Goal: Information Seeking & Learning: Learn about a topic

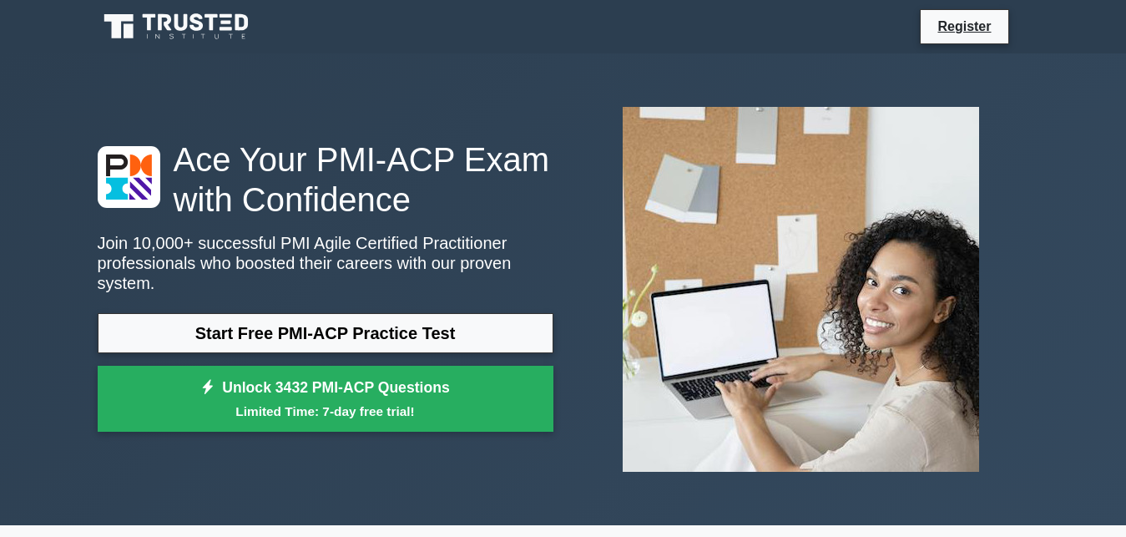
scroll to position [97, 0]
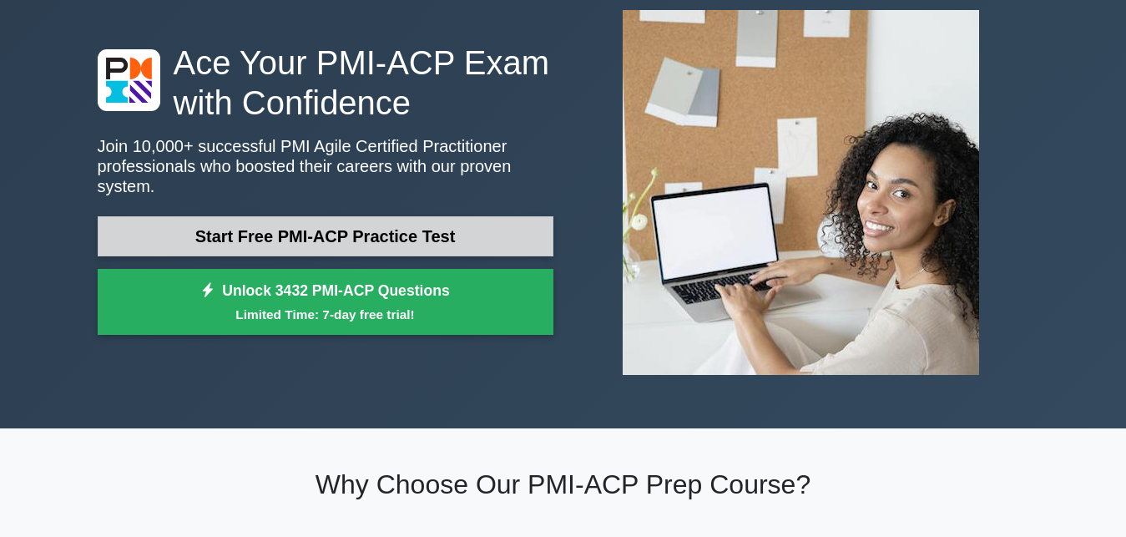
click at [497, 240] on link "Start Free PMI-ACP Practice Test" at bounding box center [326, 236] width 456 height 40
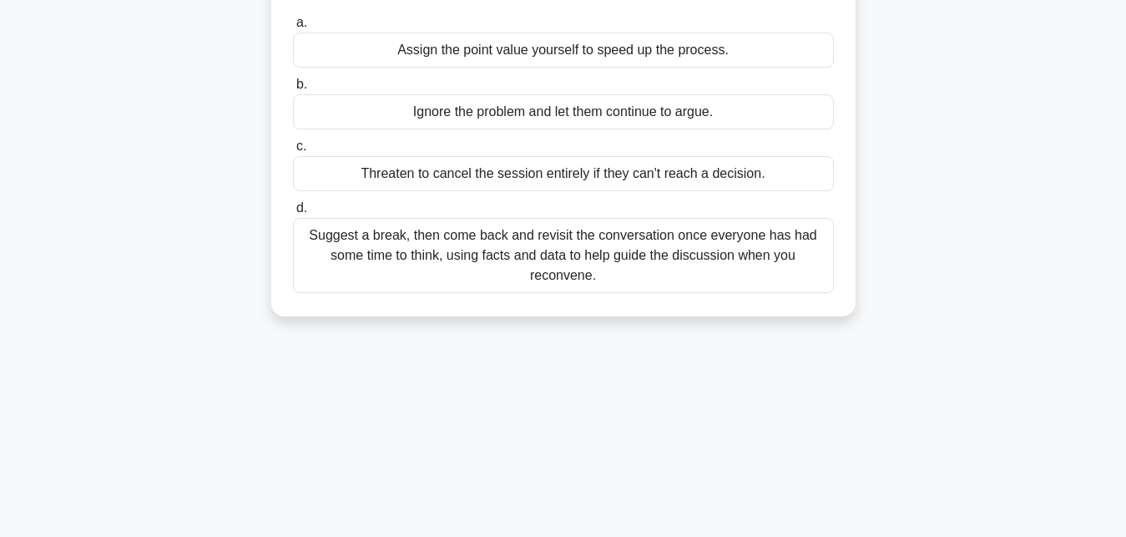
scroll to position [210, 0]
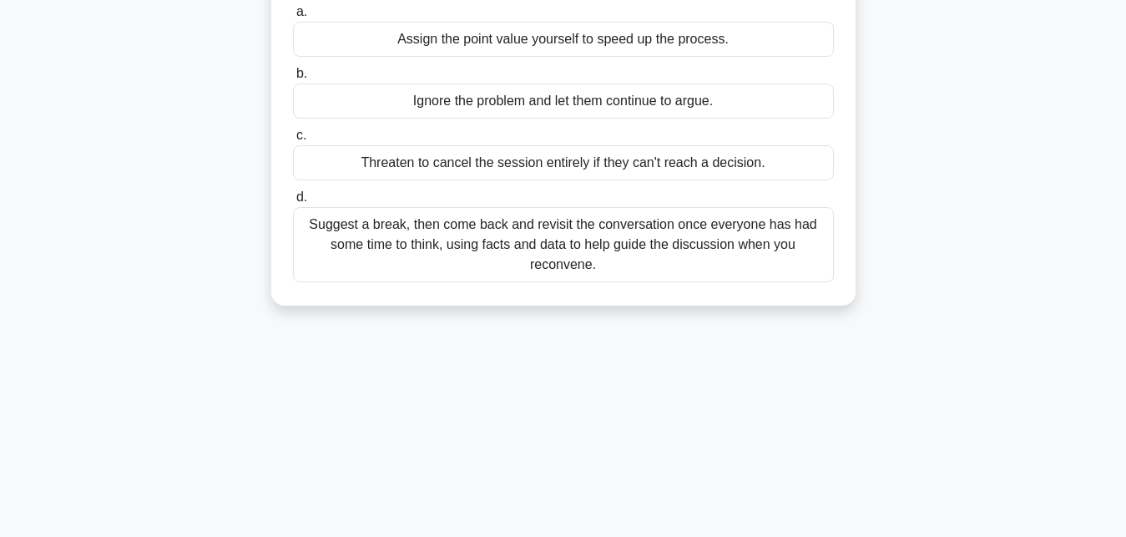
click at [561, 239] on div "Suggest a break, then come back and revisit the conversation once everyone has …" at bounding box center [563, 244] width 541 height 75
click at [293, 203] on input "d. Suggest a break, then come back and revisit the conversation once everyone h…" at bounding box center [293, 197] width 0 height 11
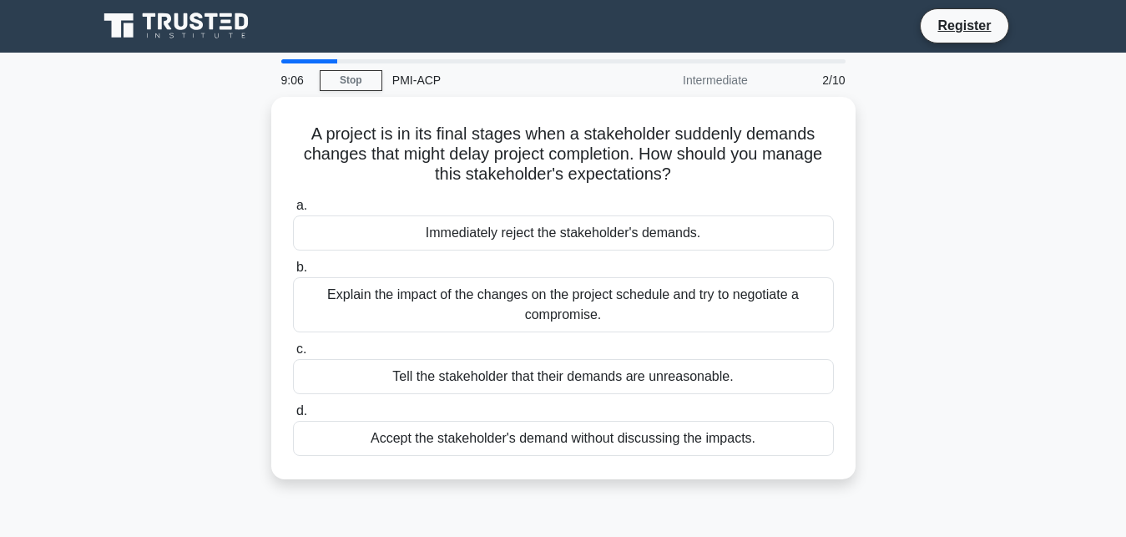
scroll to position [0, 0]
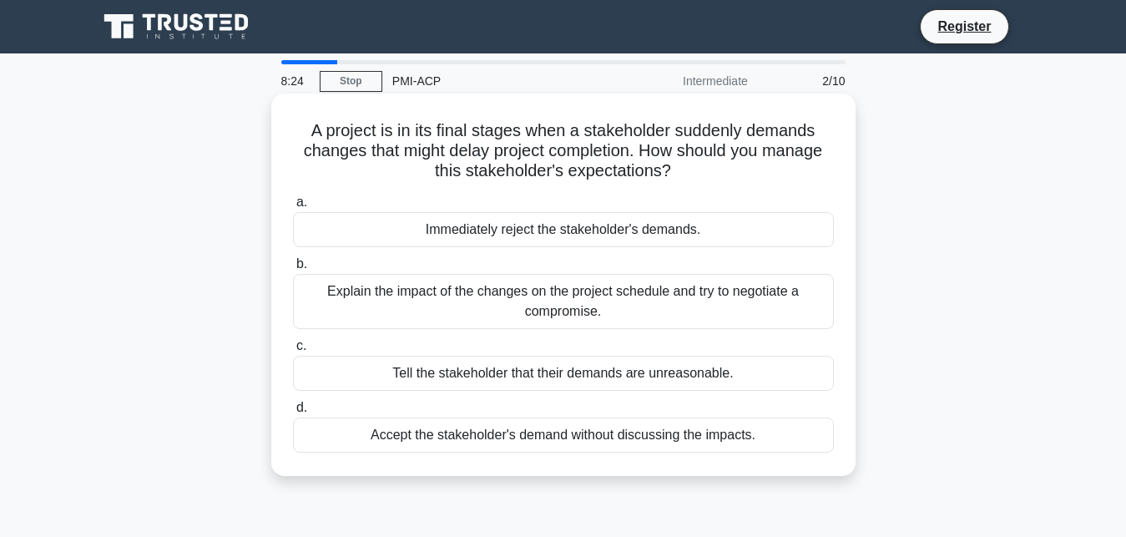
click at [597, 312] on div "Explain the impact of the changes on the project schedule and try to negotiate …" at bounding box center [563, 301] width 541 height 55
click at [293, 270] on input "b. Explain the impact of the changes on the project schedule and try to negotia…" at bounding box center [293, 264] width 0 height 11
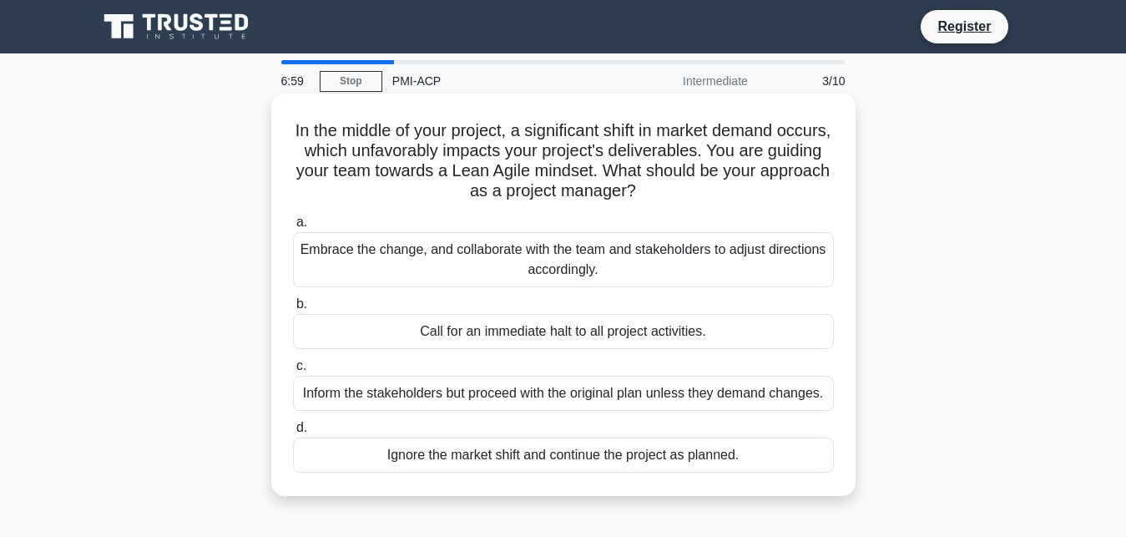
click at [552, 261] on div "Embrace the change, and collaborate with the team and stakeholders to adjust di…" at bounding box center [563, 259] width 541 height 55
click at [293, 228] on input "a. Embrace the change, and collaborate with the team and stakeholders to adjust…" at bounding box center [293, 222] width 0 height 11
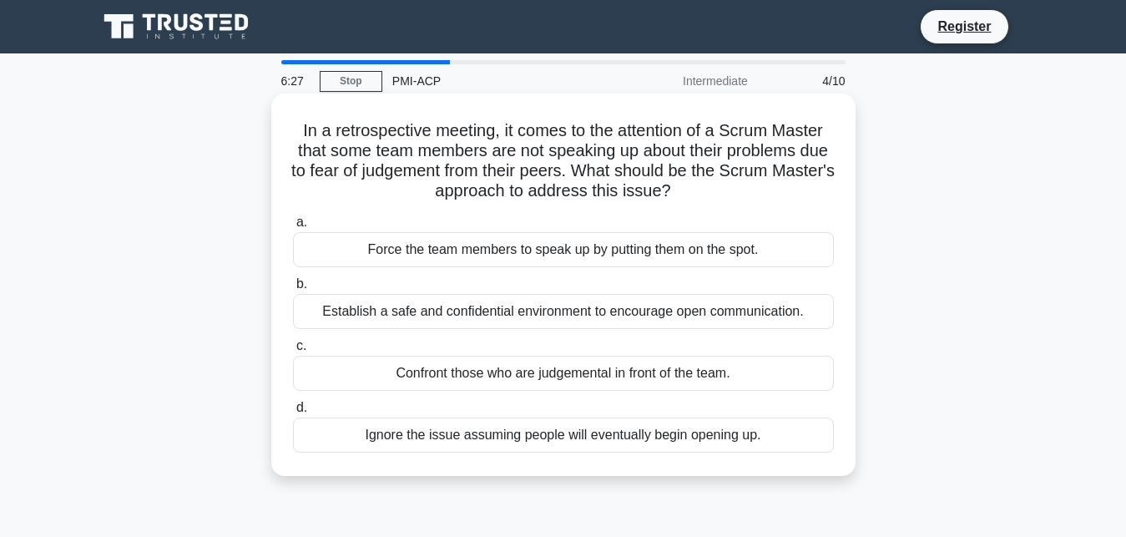
click at [552, 305] on div "Establish a safe and confidential environment to encourage open communication." at bounding box center [563, 311] width 541 height 35
click at [293, 290] on input "b. Establish a safe and confidential environment to encourage open communicatio…" at bounding box center [293, 284] width 0 height 11
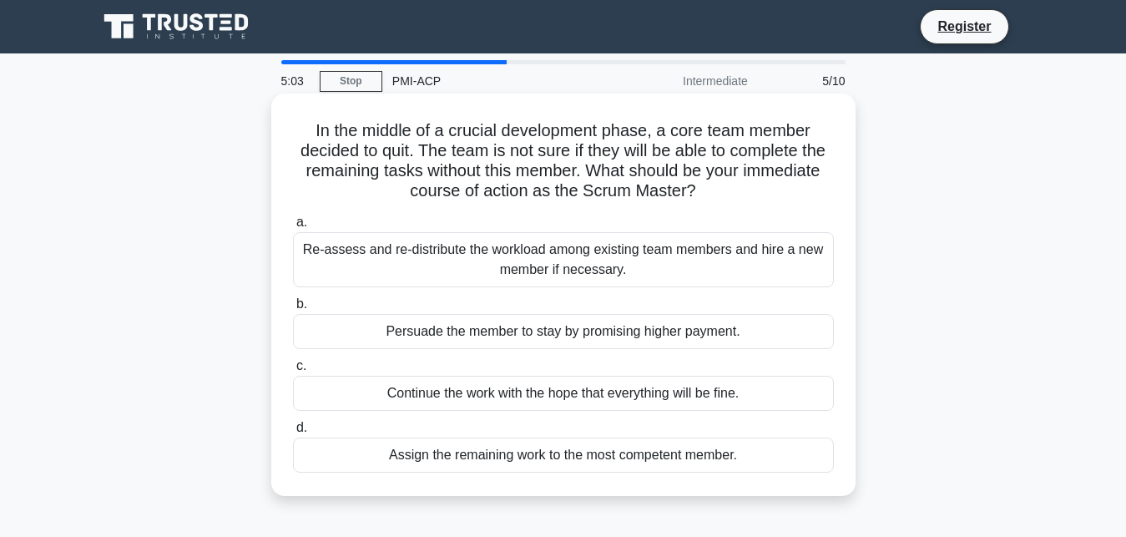
drag, startPoint x: 573, startPoint y: 335, endPoint x: 600, endPoint y: 226, distance: 112.5
click at [600, 226] on div "a. Re-assess and re-distribute the workload among existing team members and hir…" at bounding box center [563, 342] width 561 height 267
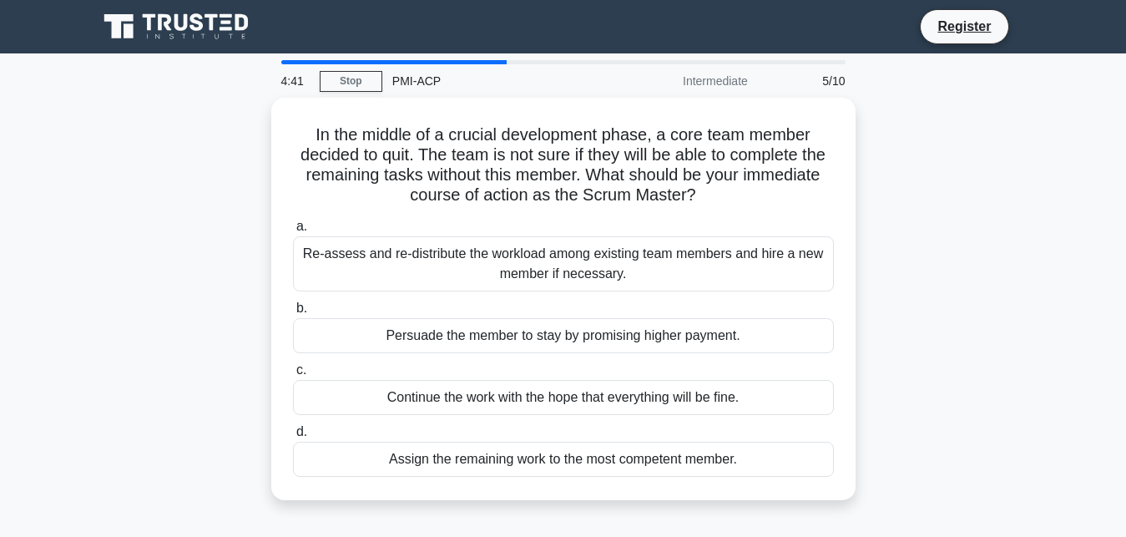
click at [1020, 189] on div "In the middle of a crucial development phase, a core team member decided to qui…" at bounding box center [563, 309] width 951 height 422
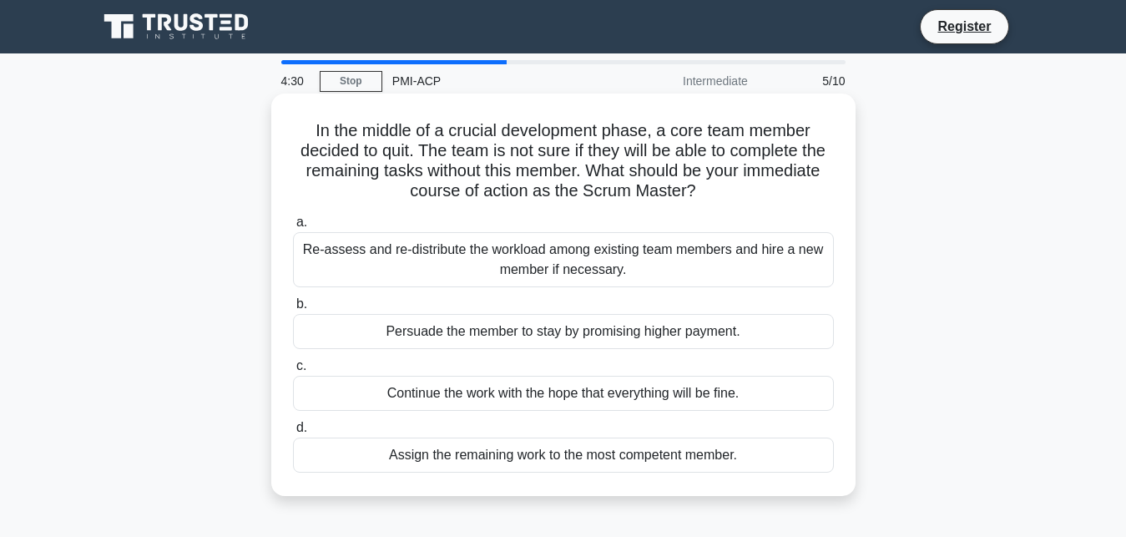
click at [513, 270] on div "Re-assess and re-distribute the workload among existing team members and hire a…" at bounding box center [563, 259] width 541 height 55
click at [293, 228] on input "a. Re-assess and re-distribute the workload among existing team members and hir…" at bounding box center [293, 222] width 0 height 11
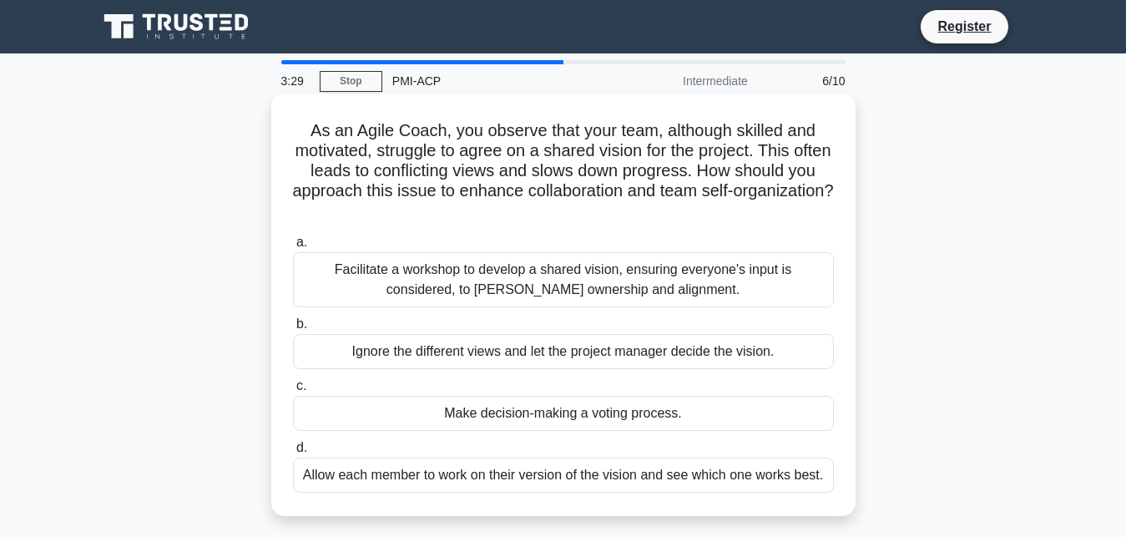
click at [410, 288] on div "Facilitate a workshop to develop a shared vision, ensuring everyone's input is …" at bounding box center [563, 279] width 541 height 55
click at [293, 248] on input "a. Facilitate a workshop to develop a shared vision, ensuring everyone's input …" at bounding box center [293, 242] width 0 height 11
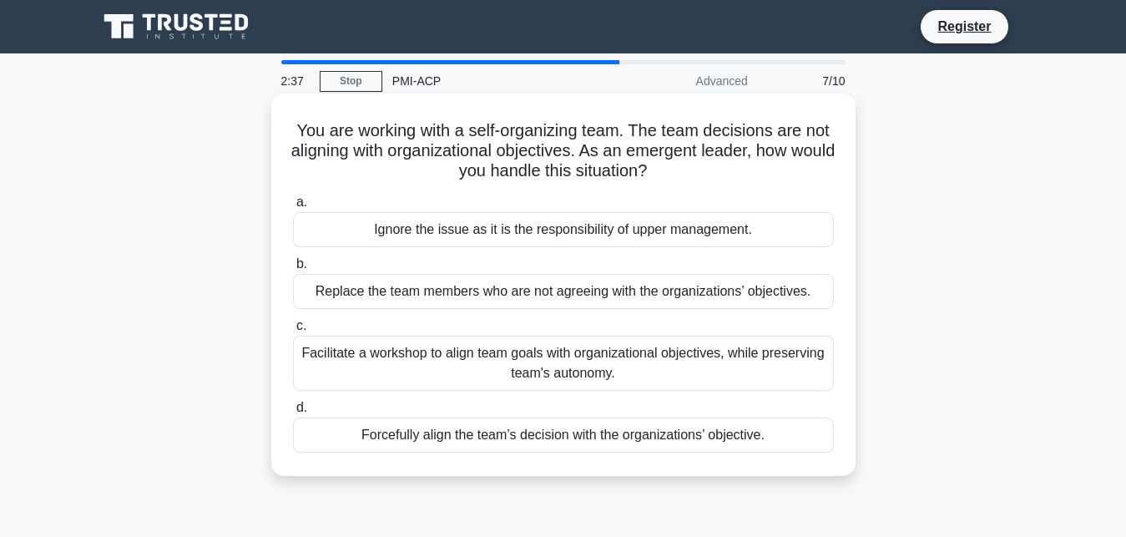
click at [534, 367] on div "Facilitate a workshop to align team goals with organizational objectives, while…" at bounding box center [563, 362] width 541 height 55
click at [293, 331] on input "c. Facilitate a workshop to align team goals with organizational objectives, wh…" at bounding box center [293, 325] width 0 height 11
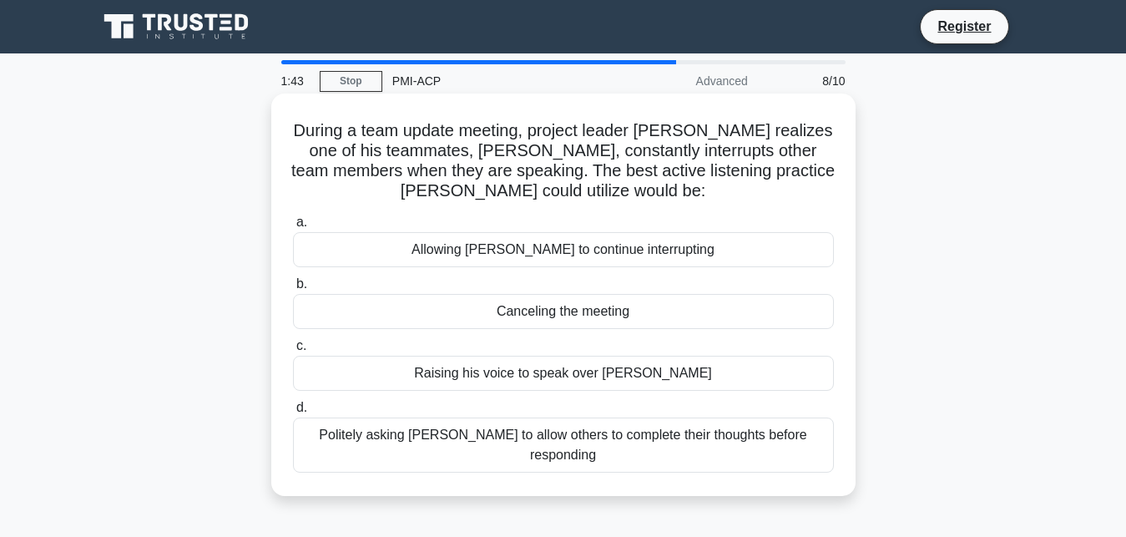
click at [559, 435] on div "Politely asking Mike to allow others to complete their thoughts before respondi…" at bounding box center [563, 444] width 541 height 55
click at [293, 413] on input "d. Politely asking Mike to allow others to complete their thoughts before respo…" at bounding box center [293, 407] width 0 height 11
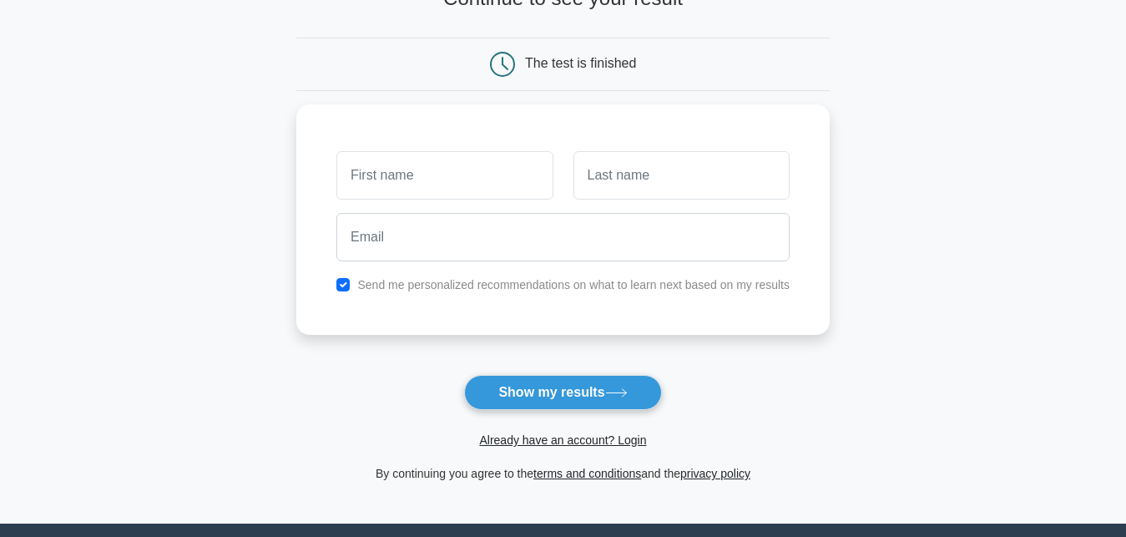
scroll to position [130, 0]
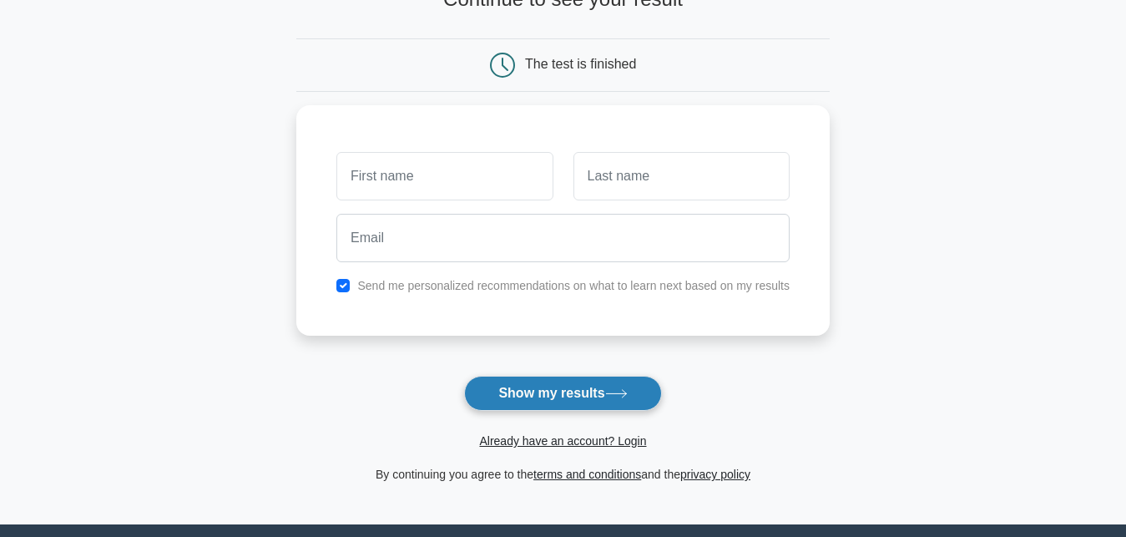
click at [537, 403] on button "Show my results" at bounding box center [562, 393] width 197 height 35
